Goal: Information Seeking & Learning: Check status

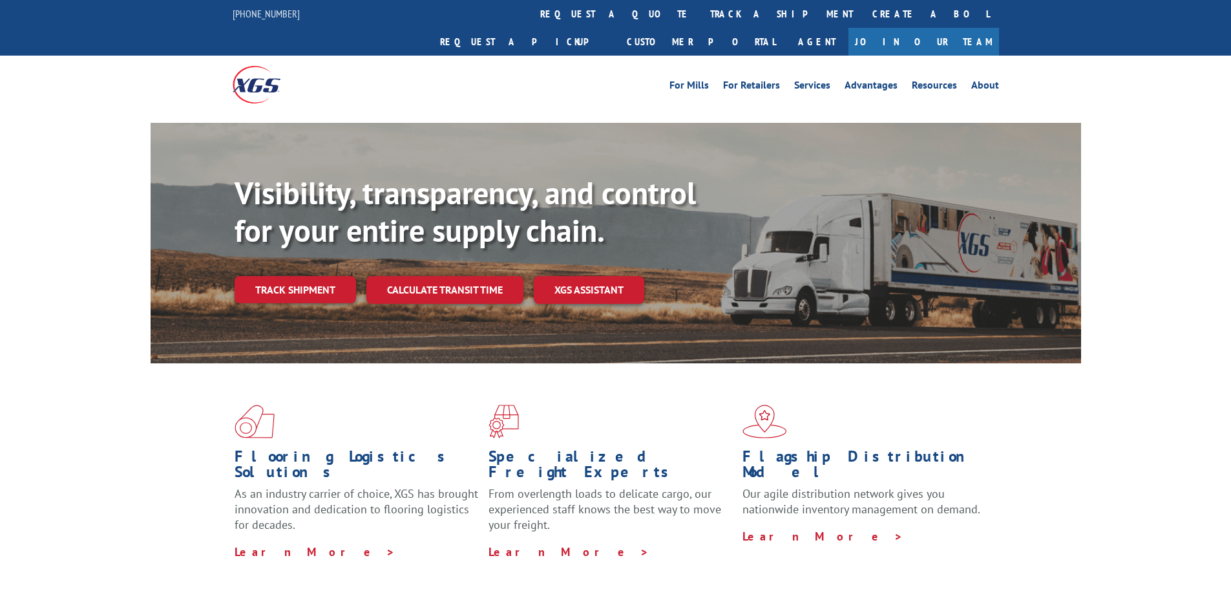
click at [311, 276] on link "Track shipment" at bounding box center [295, 289] width 121 height 27
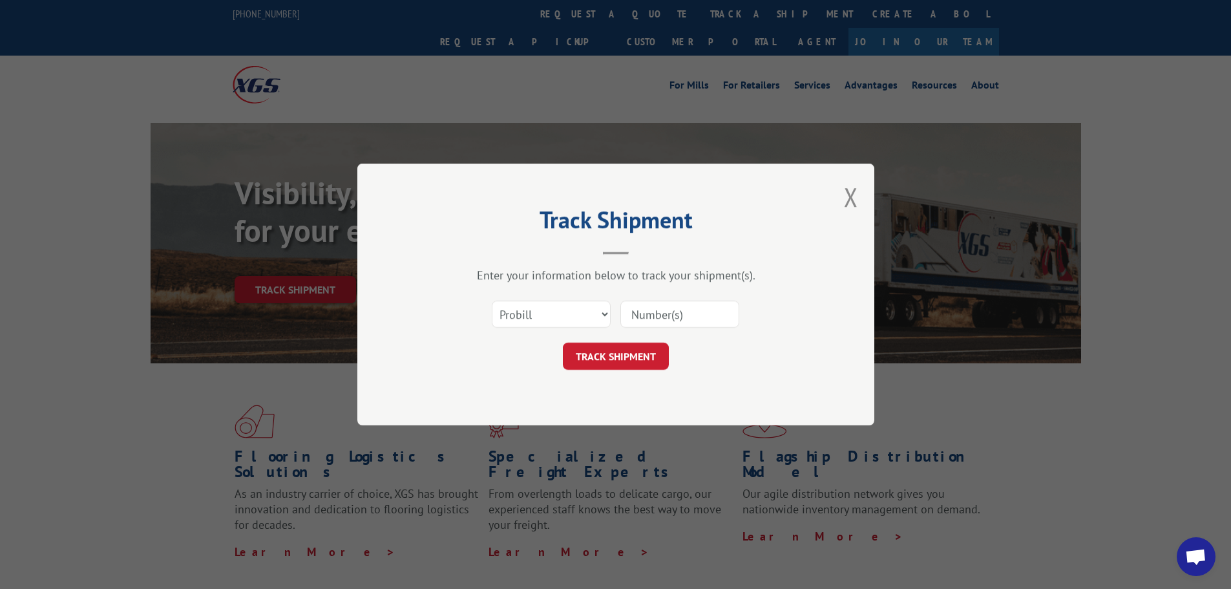
click at [651, 322] on input at bounding box center [679, 313] width 119 height 27
paste input "15339991"
type input "15339991"
click at [655, 368] on button "TRACK SHIPMENT" at bounding box center [616, 355] width 106 height 27
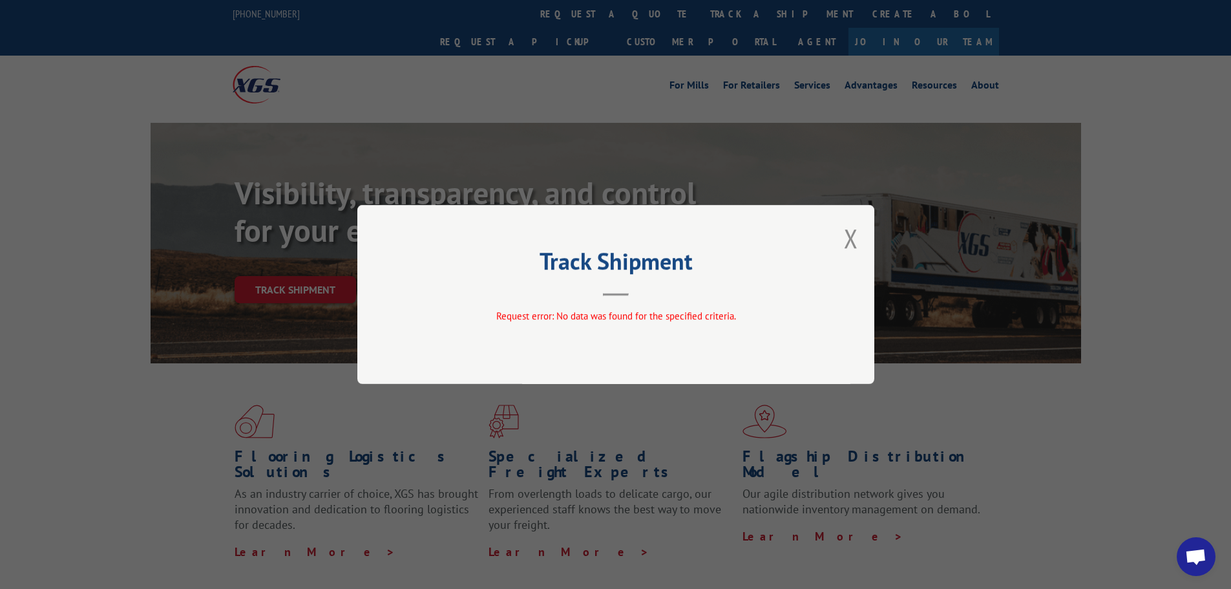
click at [843, 238] on div "Track Shipment Request error: No data was found for the specified criteria." at bounding box center [615, 294] width 517 height 179
click at [862, 246] on div "Track Shipment Request error: No data was found for the specified criteria." at bounding box center [615, 294] width 517 height 179
click at [841, 241] on div "Track Shipment Request error: No data was found for the specified criteria." at bounding box center [615, 294] width 517 height 179
click at [846, 242] on button "Close modal" at bounding box center [851, 238] width 14 height 34
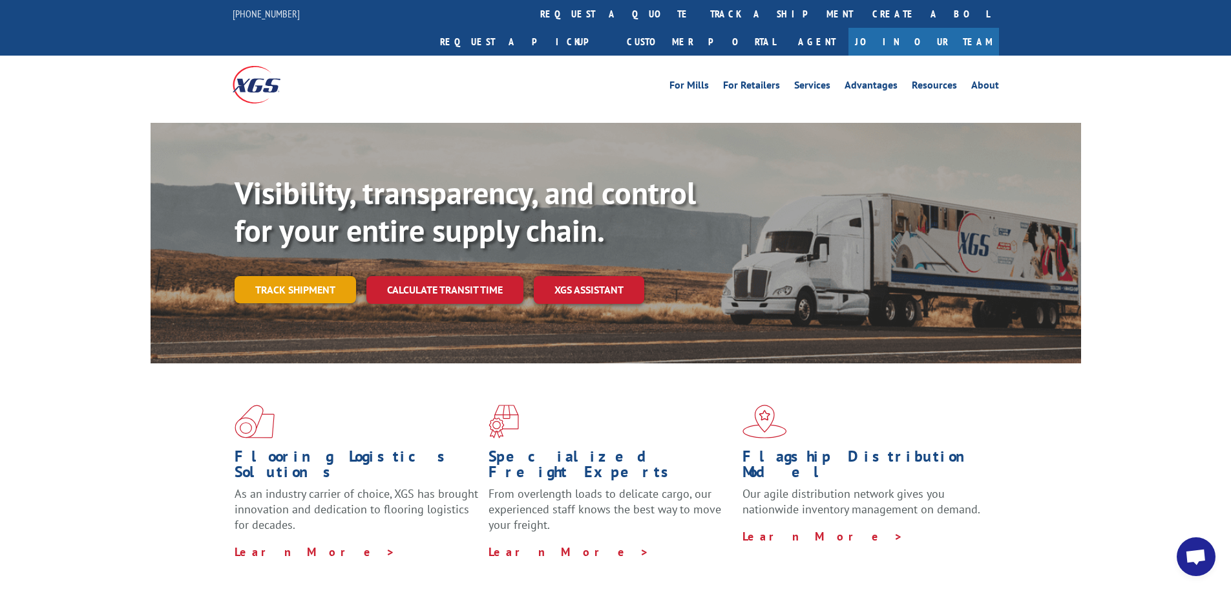
click at [344, 276] on link "Track shipment" at bounding box center [295, 289] width 121 height 27
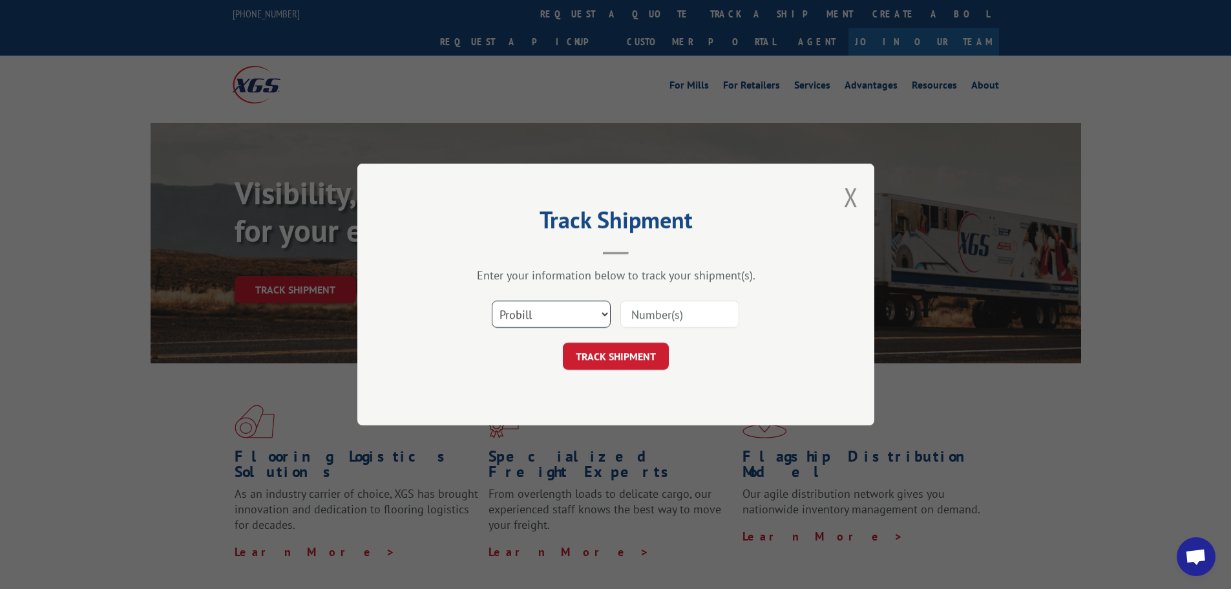
click at [504, 317] on select "Select category... Probill BOL PO" at bounding box center [551, 313] width 119 height 27
select select "bol"
click at [492, 300] on select "Select category... Probill BOL PO" at bounding box center [551, 313] width 119 height 27
click at [678, 314] on input at bounding box center [679, 313] width 119 height 27
paste input "15339991"
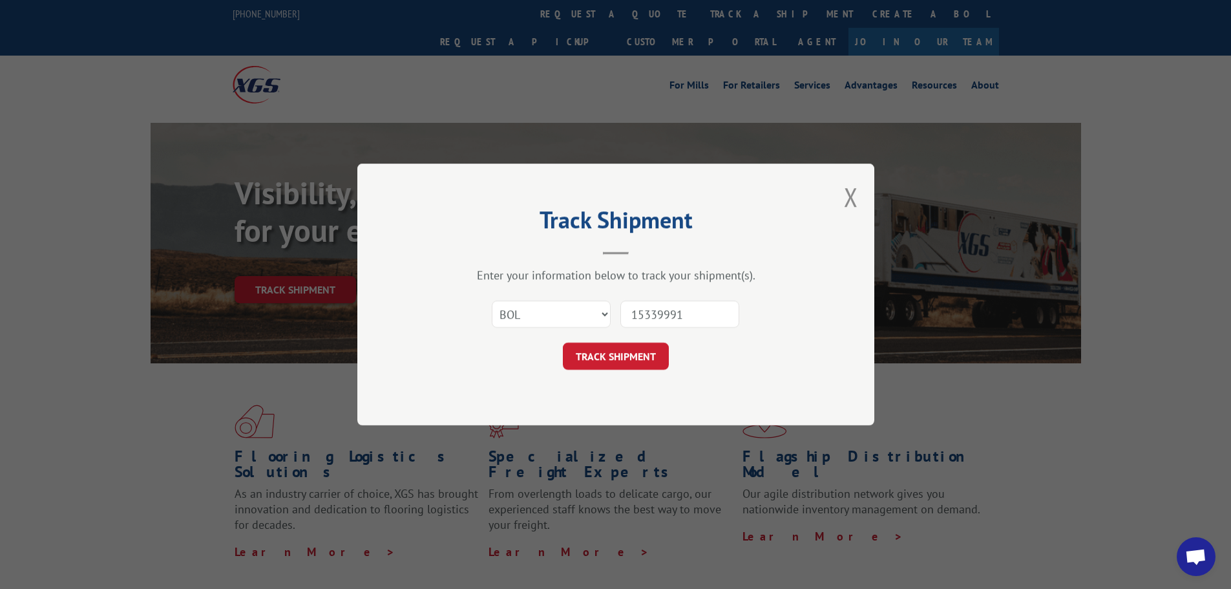
type input "15339991"
click at [662, 357] on button "TRACK SHIPMENT" at bounding box center [616, 355] width 106 height 27
